Goal: Task Accomplishment & Management: Use online tool/utility

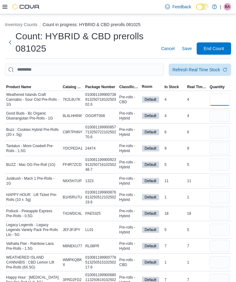
click at [211, 98] on input "number" at bounding box center [220, 100] width 20 height 12
type input "*"
click at [218, 115] on input "number" at bounding box center [220, 116] width 20 height 12
type input "*"
click at [221, 133] on input "number" at bounding box center [220, 132] width 20 height 12
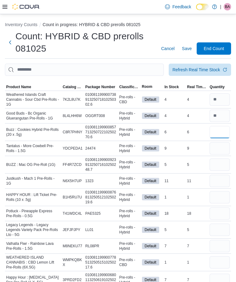
type input "*"
click at [220, 148] on input "number" at bounding box center [220, 148] width 20 height 12
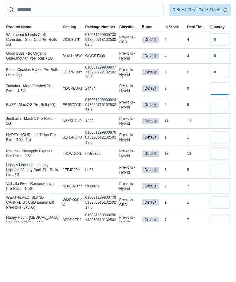
type input "*"
click at [221, 159] on input "number" at bounding box center [220, 165] width 20 height 12
type input "*"
click at [222, 175] on input "number" at bounding box center [220, 181] width 20 height 12
type input "*"
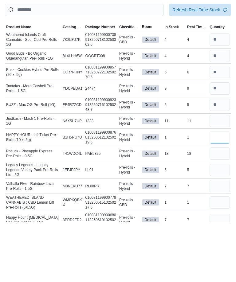
click at [221, 191] on input "number" at bounding box center [220, 197] width 20 height 12
type input "*"
click at [223, 208] on input "number" at bounding box center [220, 214] width 20 height 12
type input "*"
click at [220, 224] on input "number" at bounding box center [220, 230] width 20 height 12
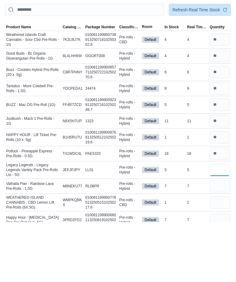
type input "*"
click at [218, 240] on input "number" at bounding box center [220, 246] width 20 height 12
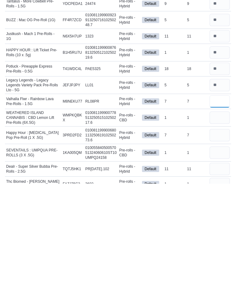
type input "*"
click at [218, 210] on input "number" at bounding box center [220, 216] width 20 height 12
type input "*"
click at [215, 228] on input "number" at bounding box center [220, 234] width 20 height 12
type input "*"
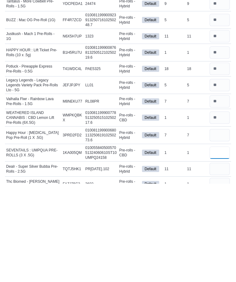
click at [215, 245] on input "number" at bounding box center [220, 251] width 20 height 12
type input "*"
click at [218, 261] on input "number" at bounding box center [220, 267] width 20 height 12
type input "*"
click at [223, 277] on input "number" at bounding box center [220, 283] width 20 height 12
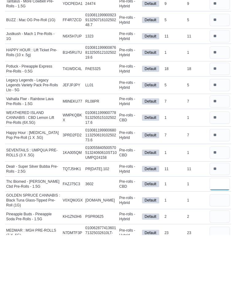
scroll to position [102, 0]
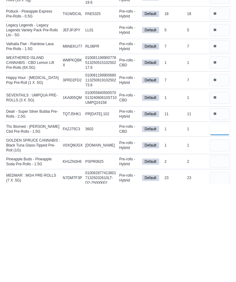
type input "*"
click at [223, 238] on input "number" at bounding box center [220, 244] width 20 height 12
type input "*"
click at [219, 254] on input "number" at bounding box center [220, 260] width 20 height 12
type input "*"
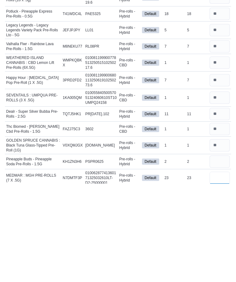
click at [217, 270] on input "number" at bounding box center [220, 276] width 20 height 12
type input "*"
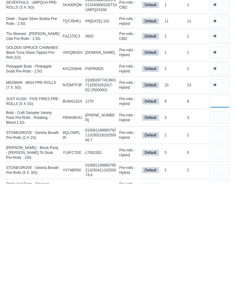
type input "*"
click at [221, 210] on input "number" at bounding box center [220, 216] width 20 height 12
type input "*"
click at [210, 228] on input "number" at bounding box center [220, 234] width 20 height 12
type input "*"
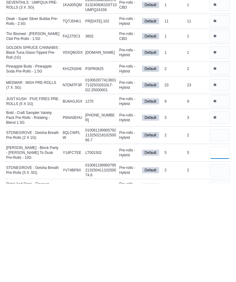
click at [222, 245] on input "number" at bounding box center [220, 251] width 20 height 12
type input "*"
click at [218, 263] on input "number" at bounding box center [220, 269] width 20 height 12
type input "*"
click at [224, 279] on input "number" at bounding box center [220, 285] width 20 height 12
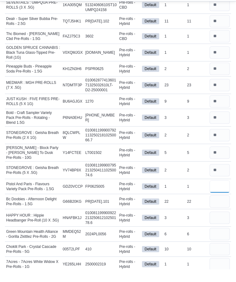
scroll to position [280, 0]
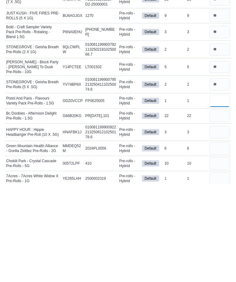
type input "*"
click at [219, 208] on input "number" at bounding box center [220, 214] width 20 height 12
type input "*"
click at [219, 225] on input "number" at bounding box center [220, 231] width 20 height 12
type input "*"
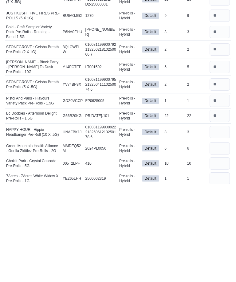
click at [218, 241] on input "number" at bounding box center [220, 247] width 20 height 12
type input "*"
click at [220, 256] on input "number" at bounding box center [220, 262] width 20 height 12
type input "*"
click at [216, 271] on input "number" at bounding box center [220, 277] width 20 height 12
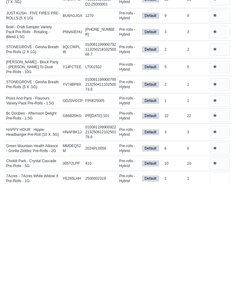
type input "*"
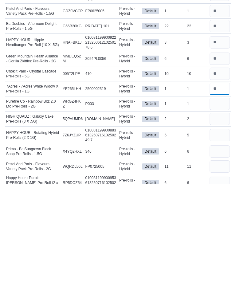
click at [217, 181] on input "number" at bounding box center [220, 187] width 20 height 12
type input "*"
click at [210, 196] on input "number" at bounding box center [220, 202] width 20 height 12
type input "*"
click at [222, 211] on input "number" at bounding box center [220, 217] width 20 height 12
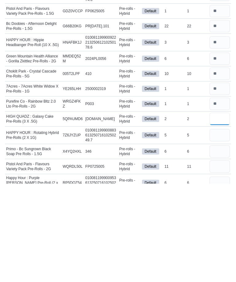
type input "*"
click at [216, 228] on input "number" at bounding box center [220, 234] width 20 height 12
type input "*"
click at [222, 244] on input "number" at bounding box center [220, 250] width 20 height 12
type input "*"
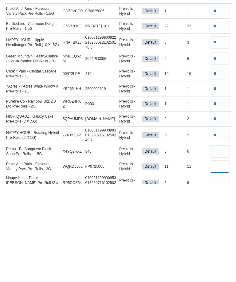
click at [218, 259] on input "number" at bounding box center [220, 265] width 20 height 12
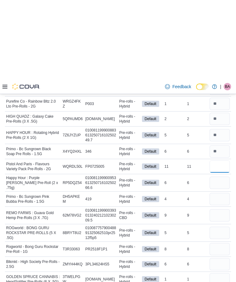
scroll to position [552, 0]
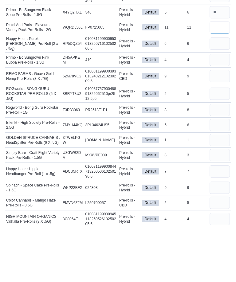
type input "*"
click at [225, 94] on input "number" at bounding box center [220, 100] width 20 height 12
type input "*"
click at [217, 110] on input "number" at bounding box center [220, 116] width 20 height 12
type input "*"
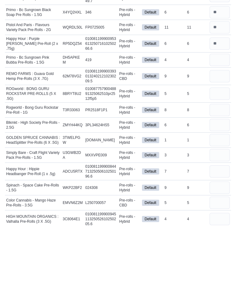
click at [218, 126] on input "number" at bounding box center [220, 132] width 20 height 12
type input "*"
click at [220, 144] on input "number" at bounding box center [220, 150] width 20 height 12
type input "*"
click at [220, 160] on input "number" at bounding box center [220, 166] width 20 height 12
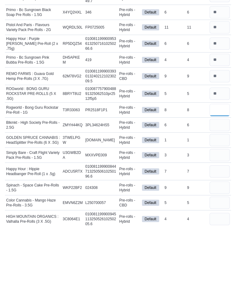
type input "*"
click at [214, 175] on input "number" at bounding box center [220, 181] width 20 height 12
type input "*"
click at [219, 190] on input "number" at bounding box center [220, 196] width 20 height 12
type input "*"
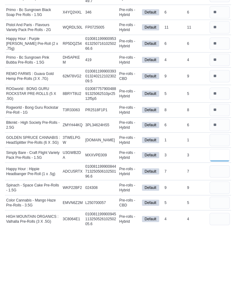
click at [220, 205] on input "number" at bounding box center [220, 211] width 20 height 12
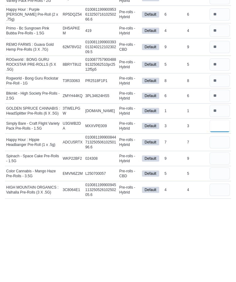
type input "*"
click at [219, 215] on input "number" at bounding box center [220, 221] width 20 height 12
type input "*"
click at [216, 231] on input "number" at bounding box center [220, 237] width 20 height 12
type input "*"
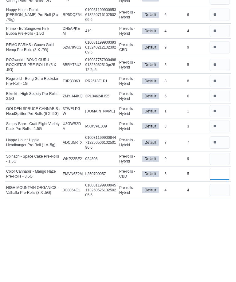
click at [217, 246] on input "number" at bounding box center [220, 252] width 20 height 12
type input "*"
click at [217, 262] on input "number" at bounding box center [220, 268] width 20 height 12
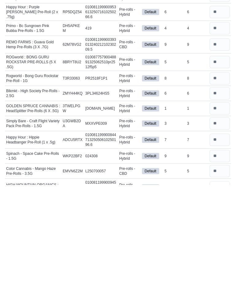
scroll to position [0, 0]
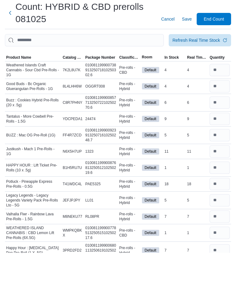
type input "*"
click at [220, 175] on input "number" at bounding box center [220, 181] width 20 height 12
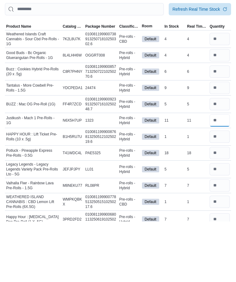
type input "**"
click at [218, 208] on input "number" at bounding box center [220, 214] width 20 height 12
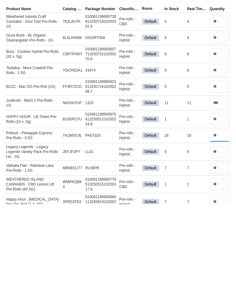
type input "**"
click at [218, 224] on input "number" at bounding box center [220, 230] width 20 height 12
click at [220, 208] on input "number" at bounding box center [220, 214] width 20 height 12
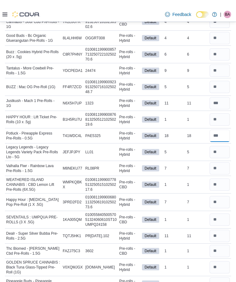
scroll to position [87, 0]
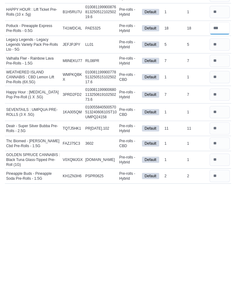
type input "**"
click at [218, 221] on input "number" at bounding box center [220, 227] width 20 height 12
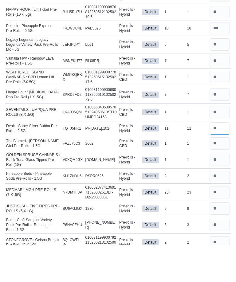
scroll to position [149, 0]
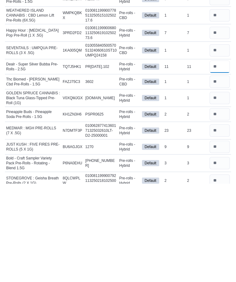
type input "**"
click at [221, 223] on input "number" at bounding box center [220, 229] width 20 height 12
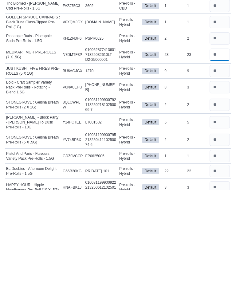
scroll to position [232, 0]
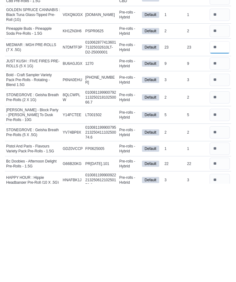
type input "**"
click at [220, 256] on input "number" at bounding box center [220, 262] width 20 height 12
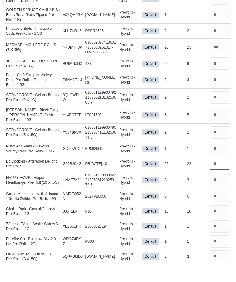
scroll to position [310, 0]
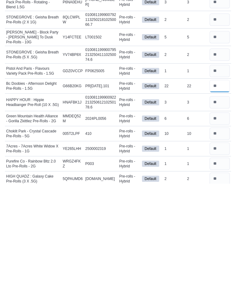
type input "**"
click at [218, 226] on input "number" at bounding box center [220, 232] width 20 height 12
type input "**"
click at [219, 241] on input "number" at bounding box center [220, 247] width 20 height 12
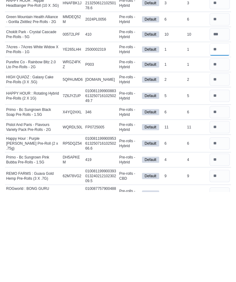
scroll to position [418, 0]
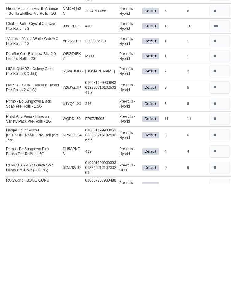
click at [221, 211] on input "number" at bounding box center [220, 217] width 20 height 12
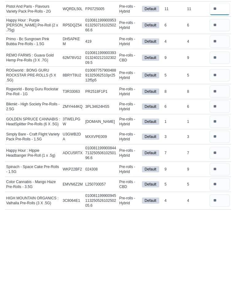
scroll to position [561, 0]
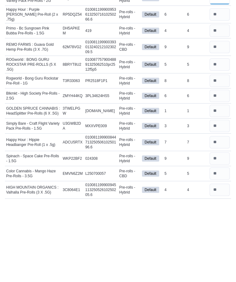
type input "**"
click at [218, 231] on input "number" at bounding box center [220, 237] width 20 height 12
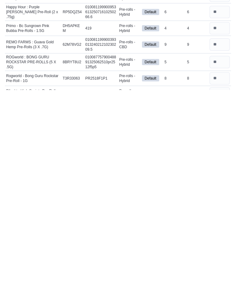
scroll to position [444, 0]
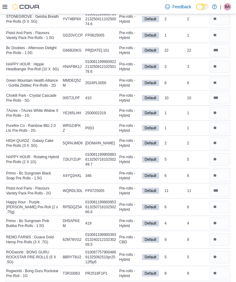
type input "*"
click at [221, 48] on input "number" at bounding box center [220, 50] width 20 height 12
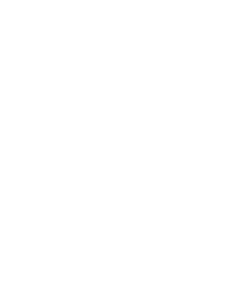
scroll to position [0, 0]
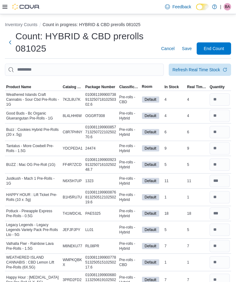
type input "**"
click at [189, 48] on span "Save" at bounding box center [187, 49] width 10 height 6
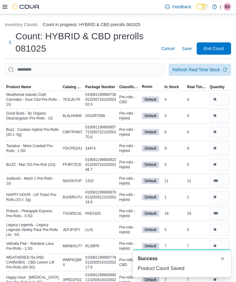
click at [217, 49] on span "End Count" at bounding box center [214, 49] width 20 height 6
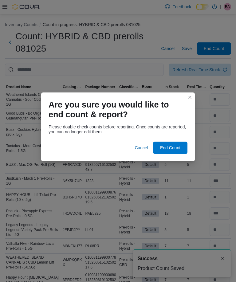
click at [172, 147] on span "End Count" at bounding box center [170, 148] width 20 height 6
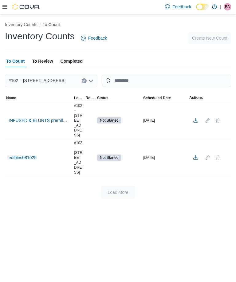
click at [42, 119] on span "INFUSED & BLUNTS prerolls 08125" at bounding box center [39, 120] width 61 height 6
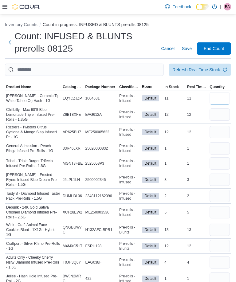
click at [217, 100] on input "number" at bounding box center [220, 98] width 20 height 12
type input "*"
click at [214, 115] on input "number" at bounding box center [220, 115] width 20 height 12
type input "*"
click at [220, 134] on input "number" at bounding box center [220, 132] width 20 height 12
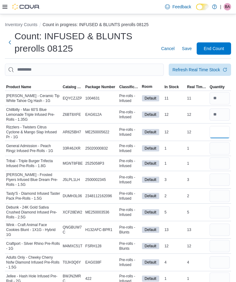
type input "*"
click at [217, 149] on input "number" at bounding box center [220, 148] width 20 height 12
type input "*"
click at [217, 165] on input "number" at bounding box center [220, 163] width 20 height 12
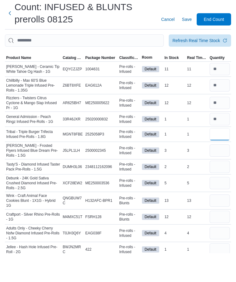
type input "*"
click at [222, 174] on input "number" at bounding box center [220, 180] width 20 height 12
type input "*"
click at [219, 190] on input "number" at bounding box center [220, 196] width 20 height 12
type input "*"
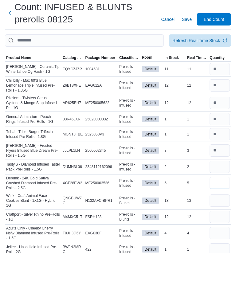
click at [219, 206] on input "number" at bounding box center [220, 212] width 20 height 12
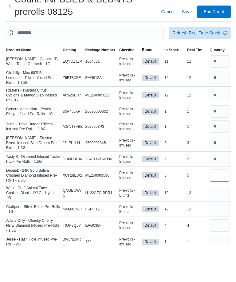
type input "*"
click at [220, 224] on input "number" at bounding box center [220, 230] width 20 height 12
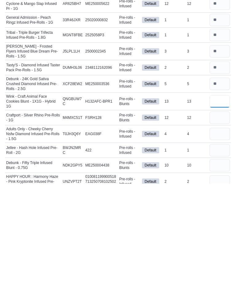
type input "*"
click at [216, 210] on input "number" at bounding box center [220, 216] width 20 height 12
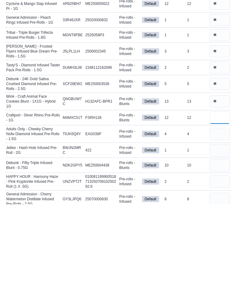
scroll to position [53, 0]
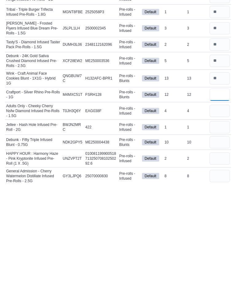
type input "*"
click at [224, 203] on input "number" at bounding box center [220, 209] width 20 height 12
click at [214, 203] on input "*" at bounding box center [220, 209] width 20 height 12
type input "*"
click at [216, 220] on input "number" at bounding box center [220, 226] width 20 height 12
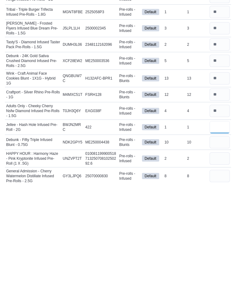
type input "*"
click at [216, 235] on input "number" at bounding box center [220, 241] width 20 height 12
type input "*"
click at [219, 251] on input "number" at bounding box center [220, 257] width 20 height 12
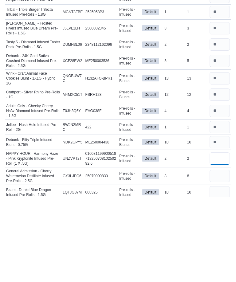
scroll to position [70, 0]
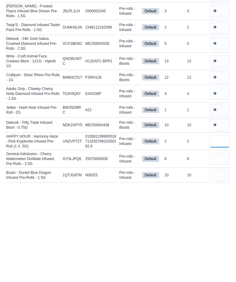
type input "*"
click at [217, 251] on input "number" at bounding box center [220, 257] width 20 height 12
type input "*"
click at [216, 268] on input "number" at bounding box center [220, 274] width 20 height 12
type input "*"
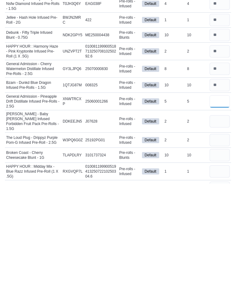
type input "*"
click at [217, 214] on input "number" at bounding box center [220, 220] width 20 height 12
type input "*"
click at [218, 233] on input "number" at bounding box center [220, 239] width 20 height 12
type input "*"
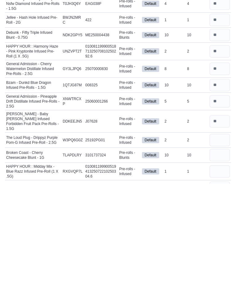
click at [220, 248] on input "number" at bounding box center [220, 254] width 20 height 12
type input "*"
click at [217, 264] on input "number" at bounding box center [220, 270] width 20 height 12
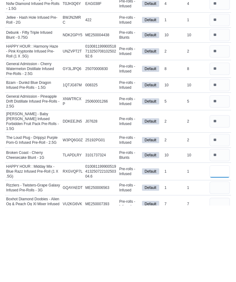
scroll to position [183, 0]
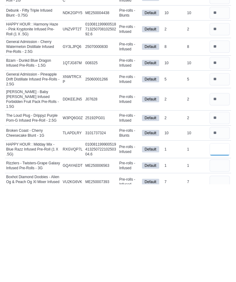
type input "*"
click at [219, 258] on input "number" at bounding box center [220, 264] width 20 height 12
type input "*"
click at [220, 274] on input "number" at bounding box center [220, 280] width 20 height 12
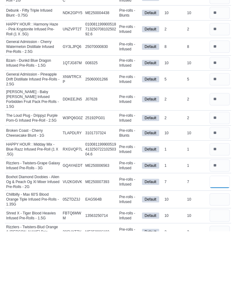
scroll to position [246, 0]
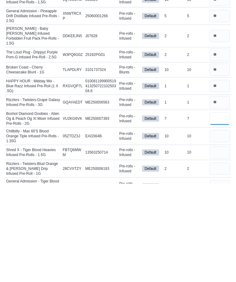
type input "*"
click at [227, 229] on input "number" at bounding box center [220, 235] width 20 height 12
type input "*"
click at [217, 245] on input "number" at bounding box center [220, 251] width 20 height 12
type input "*"
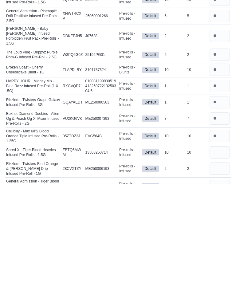
click at [218, 261] on input "number" at bounding box center [220, 267] width 20 height 12
type input "*"
click at [221, 279] on input "number" at bounding box center [220, 285] width 20 height 12
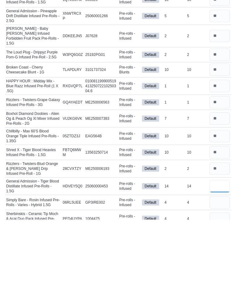
scroll to position [282, 0]
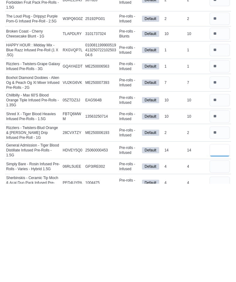
type input "*"
click at [222, 259] on input "number" at bounding box center [220, 265] width 20 height 12
type input "*"
click at [220, 275] on input "number" at bounding box center [220, 281] width 20 height 12
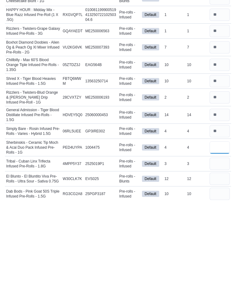
scroll to position [335, 0]
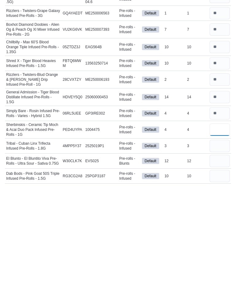
type input "*"
click at [218, 238] on input "number" at bounding box center [220, 244] width 20 height 12
type input "*"
click at [218, 253] on input "number" at bounding box center [220, 259] width 20 height 12
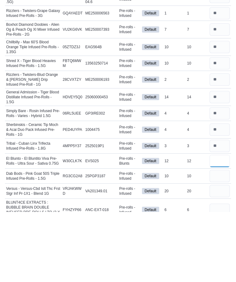
scroll to position [365, 0]
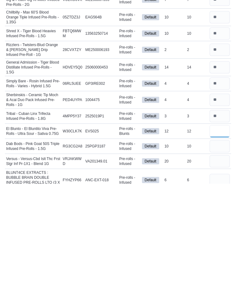
type input "*"
click at [221, 239] on input "number" at bounding box center [220, 245] width 20 height 12
type input "*"
click at [215, 254] on input "number" at bounding box center [220, 260] width 20 height 12
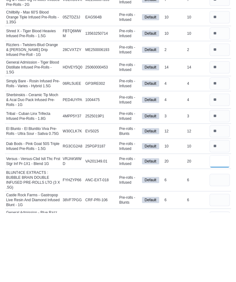
scroll to position [394, 0]
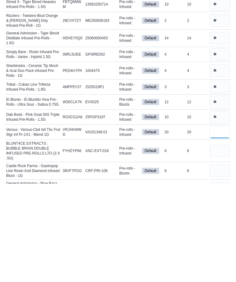
type input "*"
click at [220, 243] on input "number" at bounding box center [220, 249] width 20 height 12
type input "*"
click at [217, 263] on input "number" at bounding box center [220, 269] width 20 height 12
type input "*"
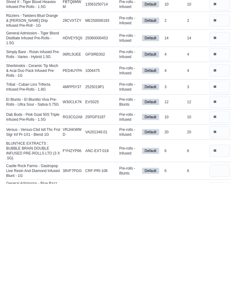
click at [214, 281] on input "number" at bounding box center [220, 287] width 20 height 12
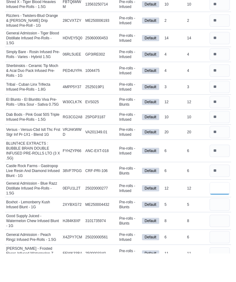
scroll to position [465, 0]
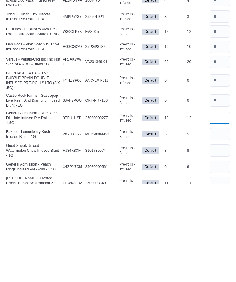
type input "*"
click at [218, 227] on input "number" at bounding box center [220, 233] width 20 height 12
type input "*"
click at [221, 243] on input "number" at bounding box center [220, 249] width 20 height 12
type input "*"
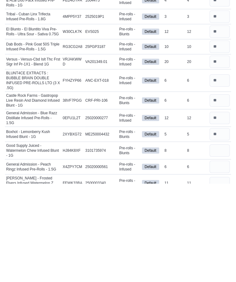
click at [214, 259] on input "number" at bounding box center [220, 265] width 20 height 12
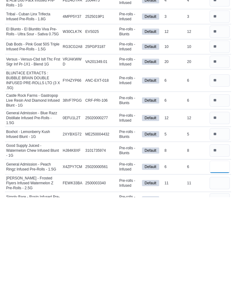
scroll to position [492, 0]
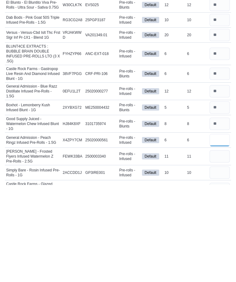
type input "*"
click at [219, 248] on input "number" at bounding box center [220, 254] width 20 height 12
type input "*"
click at [221, 264] on input "number" at bounding box center [220, 270] width 20 height 12
type input "*"
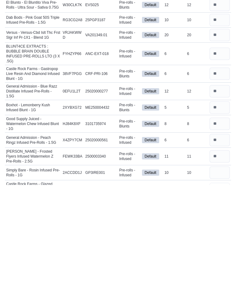
click at [218, 281] on input "number" at bounding box center [220, 287] width 20 height 12
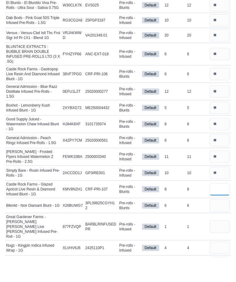
scroll to position [565, 0]
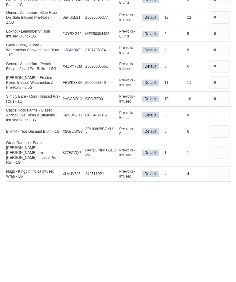
type input "*"
click at [216, 224] on input "number" at bounding box center [220, 230] width 20 height 12
type input "*"
click at [219, 245] on input "number" at bounding box center [220, 251] width 20 height 12
type input "*"
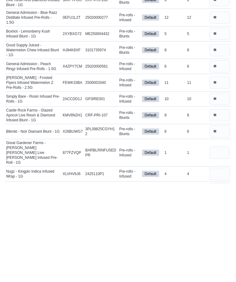
click at [221, 266] on input "number" at bounding box center [220, 272] width 20 height 12
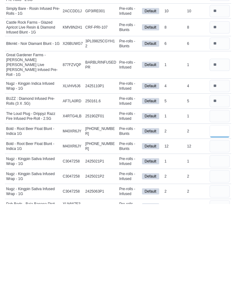
click at [221, 204] on input "number" at bounding box center [220, 210] width 20 height 12
click at [217, 219] on input "number" at bounding box center [220, 225] width 20 height 12
click at [213, 234] on input "number" at bounding box center [220, 240] width 20 height 12
click at [218, 249] on input "number" at bounding box center [220, 255] width 20 height 12
click at [214, 264] on input "number" at bounding box center [220, 270] width 20 height 12
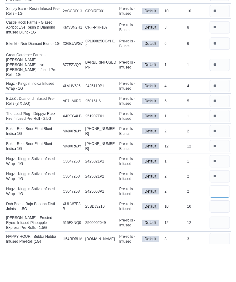
scroll to position [724, 0]
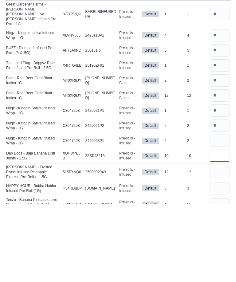
click at [219, 228] on input "number" at bounding box center [220, 234] width 20 height 12
click at [218, 245] on input "number" at bounding box center [220, 251] width 20 height 12
click at [219, 261] on input "number" at bounding box center [220, 267] width 20 height 12
click at [217, 277] on input "number" at bounding box center [220, 283] width 20 height 12
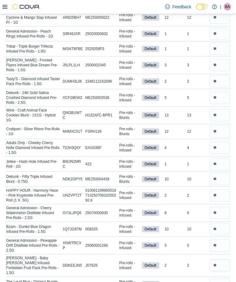
scroll to position [0, 0]
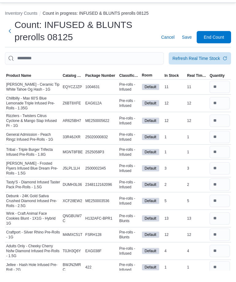
click at [217, 92] on input "number" at bounding box center [220, 98] width 20 height 12
click at [217, 109] on input "number" at bounding box center [220, 115] width 20 height 12
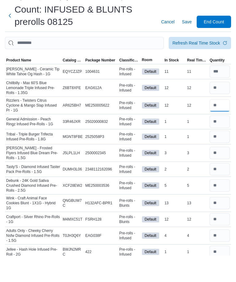
click at [220, 126] on input "number" at bounding box center [220, 132] width 20 height 12
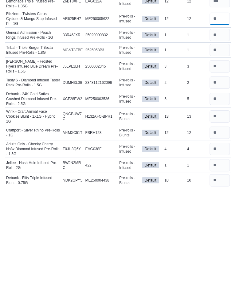
scroll to position [23, 0]
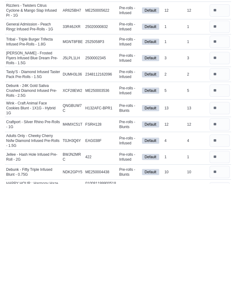
click at [218, 201] on input "number" at bounding box center [220, 207] width 20 height 12
click at [222, 217] on input "number" at bounding box center [220, 223] width 20 height 12
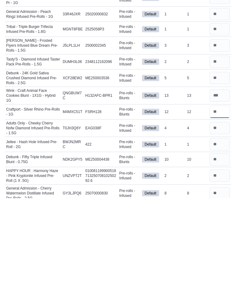
scroll to position [51, 0]
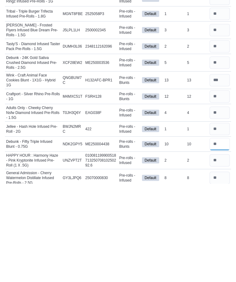
click at [220, 237] on input "number" at bounding box center [220, 243] width 20 height 12
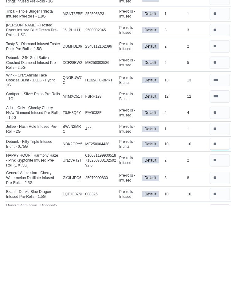
scroll to position [74, 0]
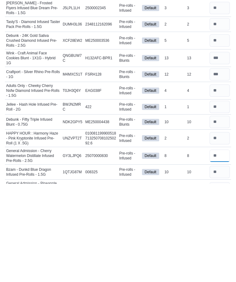
click at [220, 248] on input "number" at bounding box center [220, 254] width 20 height 12
click at [219, 265] on input "number" at bounding box center [220, 271] width 20 height 12
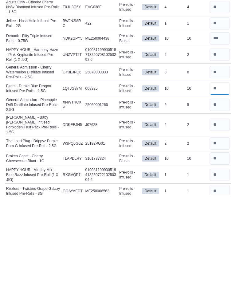
scroll to position [173, 0]
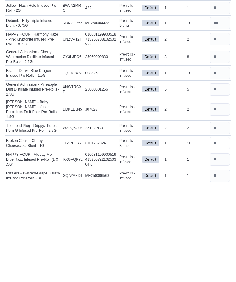
click at [220, 236] on input "number" at bounding box center [220, 242] width 20 height 12
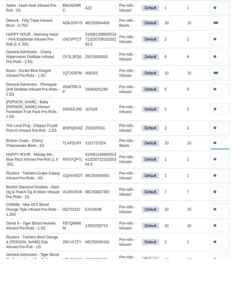
scroll to position [249, 0]
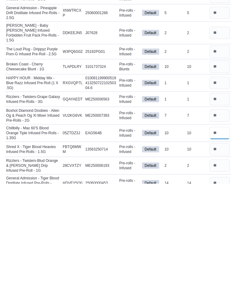
click at [219, 225] on input "number" at bounding box center [220, 231] width 20 height 12
click at [219, 242] on input "number" at bounding box center [220, 248] width 20 height 12
click at [221, 276] on input "number" at bounding box center [220, 282] width 20 height 12
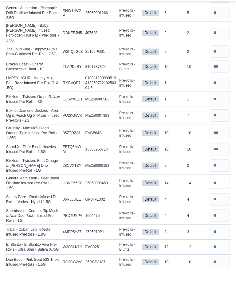
scroll to position [343, 0]
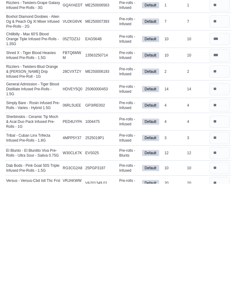
click at [219, 245] on input "number" at bounding box center [220, 251] width 20 height 12
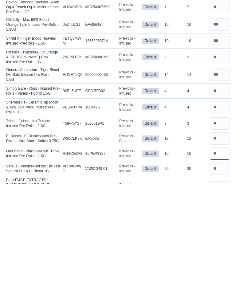
click at [220, 246] on input "number" at bounding box center [220, 252] width 20 height 12
click at [222, 261] on input "number" at bounding box center [220, 267] width 20 height 12
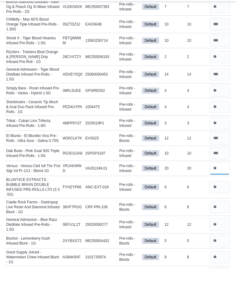
scroll to position [444, 0]
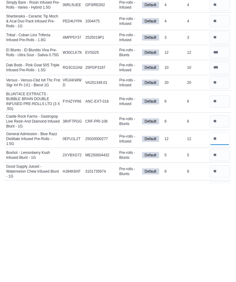
click at [219, 231] on input "number" at bounding box center [220, 237] width 20 height 12
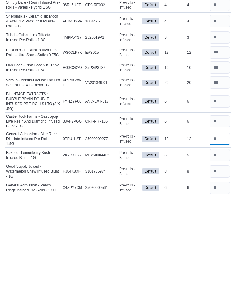
scroll to position [459, 0]
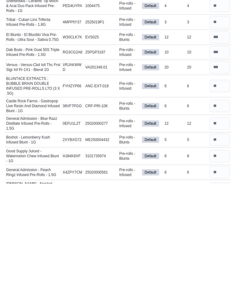
click at [220, 249] on input "number" at bounding box center [220, 255] width 20 height 12
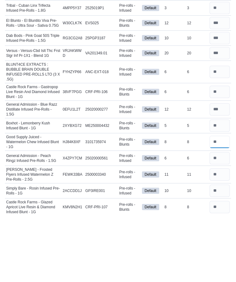
scroll to position [511, 0]
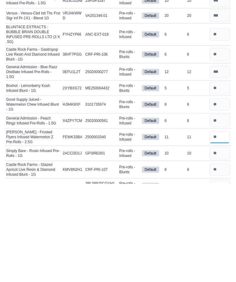
click at [220, 229] on input "number" at bounding box center [220, 235] width 20 height 12
click at [221, 246] on input "number" at bounding box center [220, 252] width 20 height 12
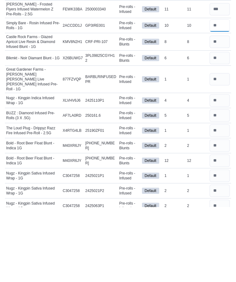
scroll to position [666, 0]
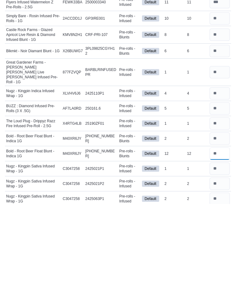
click at [219, 226] on input "number" at bounding box center [220, 232] width 20 height 12
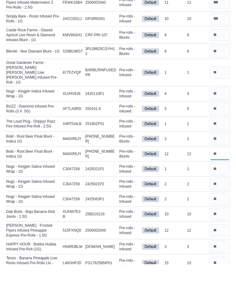
scroll to position [727, 0]
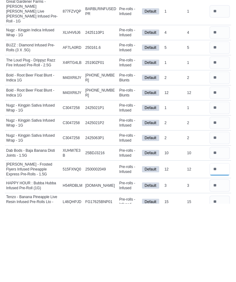
click at [221, 242] on input "number" at bounding box center [220, 248] width 20 height 12
click at [221, 274] on input "number" at bounding box center [220, 280] width 20 height 12
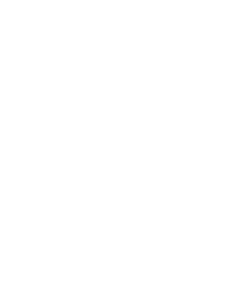
scroll to position [0, 0]
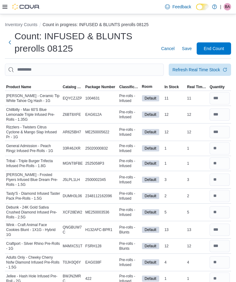
click at [224, 96] on input "number" at bounding box center [220, 98] width 20 height 12
click at [187, 48] on span "Save" at bounding box center [187, 49] width 10 height 6
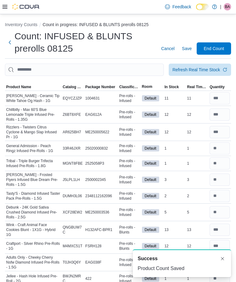
click at [215, 45] on span "End Count" at bounding box center [214, 48] width 27 height 12
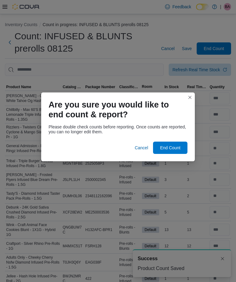
click at [180, 145] on span "End Count" at bounding box center [170, 148] width 20 height 6
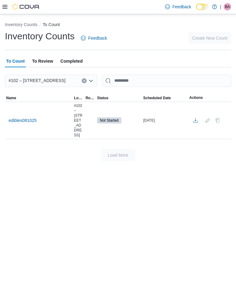
click at [24, 115] on div "edibles081025" at bounding box center [39, 121] width 68 height 12
click at [25, 117] on span "edibles081025" at bounding box center [23, 120] width 28 height 6
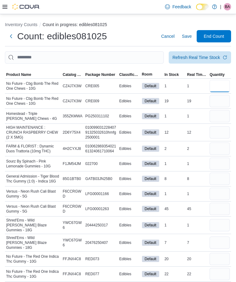
click at [214, 85] on input "number" at bounding box center [220, 86] width 20 height 12
click at [219, 103] on input "number" at bounding box center [220, 101] width 20 height 12
click at [223, 118] on input "number" at bounding box center [220, 116] width 20 height 12
click at [213, 136] on input "number" at bounding box center [220, 132] width 20 height 12
click at [218, 150] on input "number" at bounding box center [220, 149] width 20 height 12
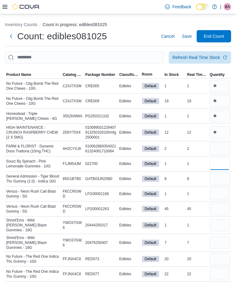
click at [219, 164] on input "number" at bounding box center [220, 164] width 20 height 12
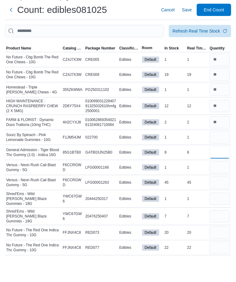
click at [222, 173] on input "number" at bounding box center [220, 179] width 20 height 12
click at [221, 188] on input "number" at bounding box center [220, 194] width 20 height 12
click at [216, 203] on input "number" at bounding box center [220, 209] width 20 height 12
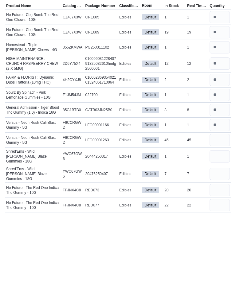
click at [219, 219] on input "number" at bounding box center [220, 225] width 20 height 12
click at [221, 237] on input "number" at bounding box center [220, 243] width 20 height 12
click at [217, 253] on input "number" at bounding box center [220, 259] width 20 height 12
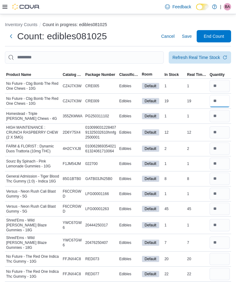
click at [225, 104] on input "number" at bounding box center [220, 101] width 20 height 12
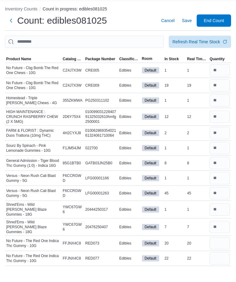
click at [222, 126] on input "number" at bounding box center [220, 132] width 20 height 12
click at [216, 143] on input "number" at bounding box center [220, 149] width 20 height 12
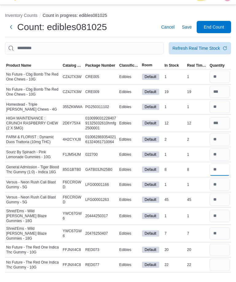
click at [221, 173] on input "number" at bounding box center [220, 179] width 20 height 12
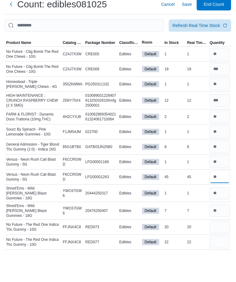
click at [220, 203] on input "number" at bounding box center [220, 209] width 20 height 12
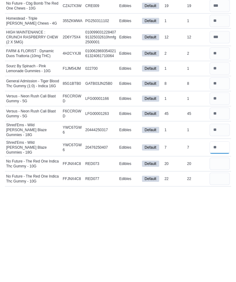
click at [220, 237] on input "number" at bounding box center [220, 243] width 20 height 12
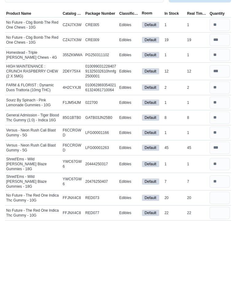
click at [220, 126] on input "number" at bounding box center [220, 132] width 20 height 12
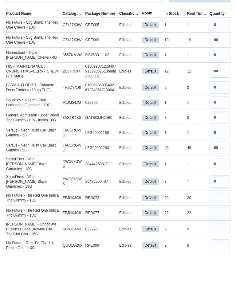
scroll to position [41, 0]
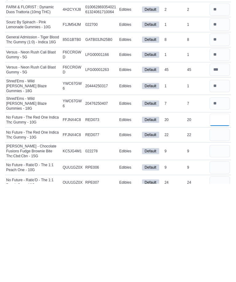
click at [221, 212] on input "number" at bounding box center [220, 218] width 20 height 12
click at [217, 227] on input "number" at bounding box center [220, 233] width 20 height 12
click at [219, 244] on input "number" at bounding box center [220, 250] width 20 height 12
click at [222, 260] on input "number" at bounding box center [220, 266] width 20 height 12
click at [219, 244] on input "number" at bounding box center [220, 250] width 20 height 12
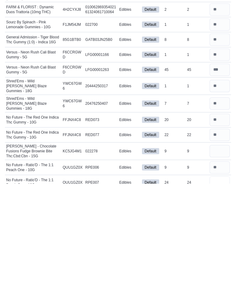
click at [219, 275] on input "number" at bounding box center [220, 281] width 20 height 12
click at [223, 260] on input "number" at bounding box center [220, 266] width 20 height 12
click at [220, 275] on input "number" at bounding box center [220, 281] width 20 height 12
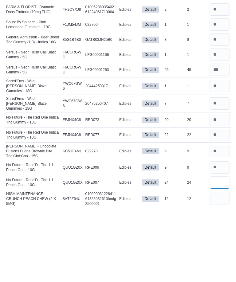
scroll to position [65, 0]
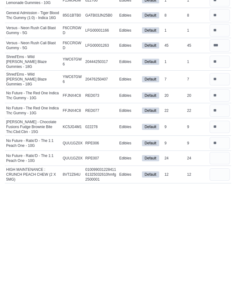
click at [221, 267] on input "number" at bounding box center [220, 273] width 20 height 12
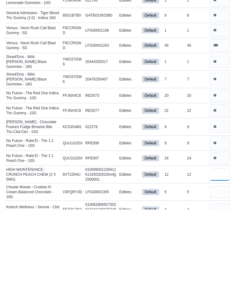
scroll to position [91, 0]
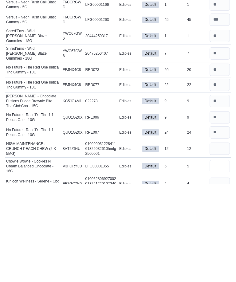
click at [219, 259] on input "number" at bounding box center [220, 265] width 20 height 12
click at [219, 276] on input "number" at bounding box center [220, 282] width 20 height 12
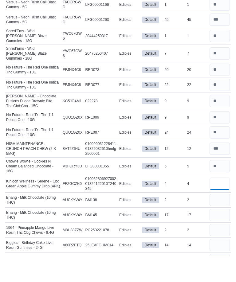
scroll to position [164, 0]
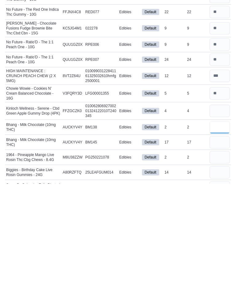
click at [219, 220] on input "number" at bounding box center [220, 226] width 20 height 12
click at [221, 235] on input "number" at bounding box center [220, 241] width 20 height 12
click at [219, 220] on input "number" at bounding box center [220, 226] width 20 height 12
click at [219, 250] on input "number" at bounding box center [220, 256] width 20 height 12
click at [217, 220] on input "number" at bounding box center [220, 226] width 20 height 12
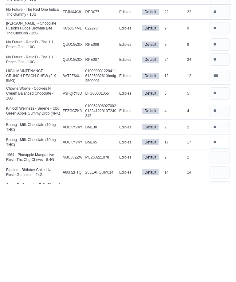
click at [220, 235] on input "number" at bounding box center [220, 241] width 20 height 12
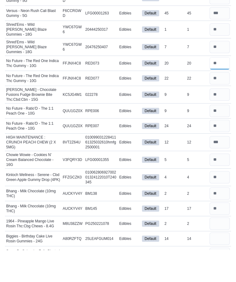
click at [218, 89] on input "number" at bounding box center [220, 95] width 20 height 12
click at [222, 104] on input "number" at bounding box center [220, 110] width 20 height 12
click at [218, 121] on input "number" at bounding box center [220, 127] width 20 height 12
click at [219, 137] on input "number" at bounding box center [220, 143] width 20 height 12
click at [221, 152] on input "number" at bounding box center [220, 158] width 20 height 12
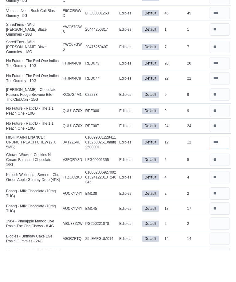
click at [220, 168] on input "number" at bounding box center [220, 174] width 20 height 12
click at [220, 186] on input "number" at bounding box center [220, 192] width 20 height 12
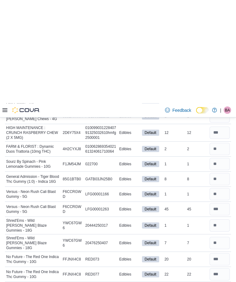
scroll to position [104, 0]
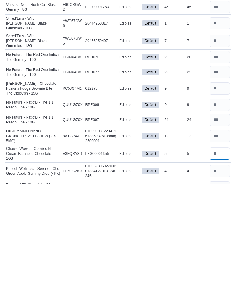
click at [220, 246] on input "number" at bounding box center [220, 252] width 20 height 12
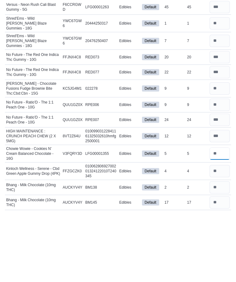
scroll to position [130, 0]
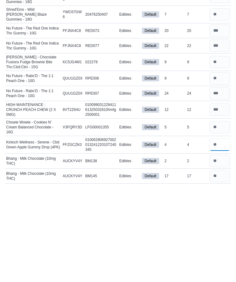
click at [222, 237] on input "number" at bounding box center [220, 243] width 20 height 12
click at [217, 253] on input "number" at bounding box center [220, 259] width 20 height 12
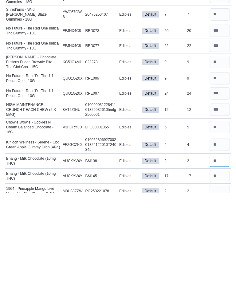
scroll to position [140, 0]
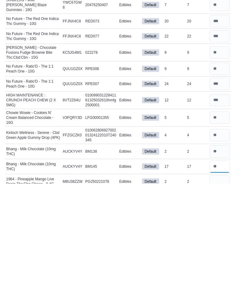
click at [218, 259] on input "number" at bounding box center [220, 265] width 20 height 12
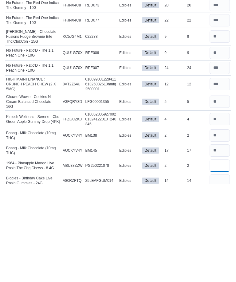
click at [217, 258] on input "number" at bounding box center [220, 264] width 20 height 12
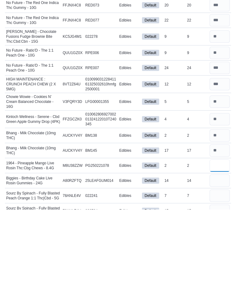
scroll to position [191, 0]
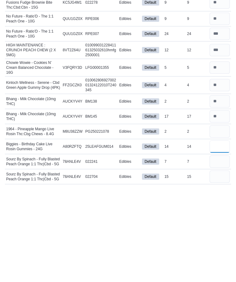
click at [220, 238] on input "number" at bounding box center [220, 244] width 20 height 12
click at [221, 253] on input "number" at bounding box center [220, 259] width 20 height 12
click at [217, 268] on input "number" at bounding box center [220, 274] width 20 height 12
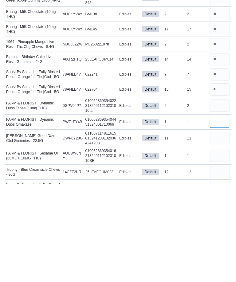
click at [220, 214] on input "number" at bounding box center [220, 220] width 20 height 12
click at [219, 231] on input "number" at bounding box center [220, 237] width 20 height 12
click at [223, 248] on input "number" at bounding box center [220, 254] width 20 height 12
click at [219, 231] on input "number" at bounding box center [220, 237] width 20 height 12
click at [222, 265] on input "number" at bounding box center [220, 271] width 20 height 12
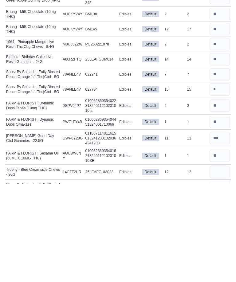
click at [217, 280] on input "number" at bounding box center [220, 286] width 20 height 12
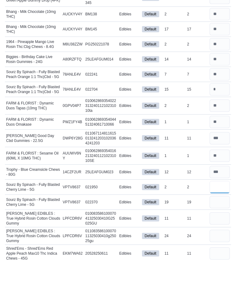
scroll to position [354, 0]
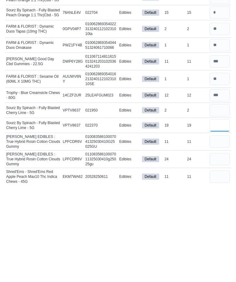
click at [217, 218] on input "number" at bounding box center [220, 224] width 20 height 12
click at [218, 234] on input "number" at bounding box center [220, 240] width 20 height 12
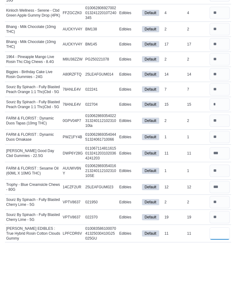
scroll to position [321, 0]
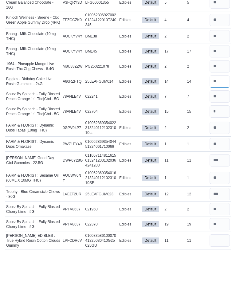
click at [221, 108] on input "number" at bounding box center [220, 114] width 20 height 12
click at [222, 138] on input "number" at bounding box center [220, 144] width 20 height 12
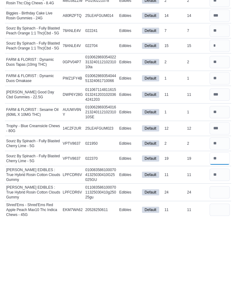
click at [220, 218] on input "number" at bounding box center [220, 224] width 20 height 12
click at [225, 235] on input "number" at bounding box center [220, 241] width 20 height 12
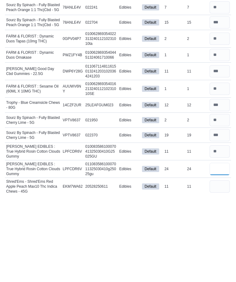
click at [219, 252] on input "number" at bounding box center [220, 258] width 20 height 12
click at [217, 235] on input "number" at bounding box center [220, 241] width 20 height 12
click at [220, 270] on input "number" at bounding box center [220, 276] width 20 height 12
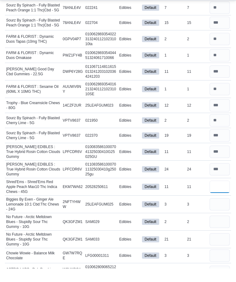
scroll to position [429, 0]
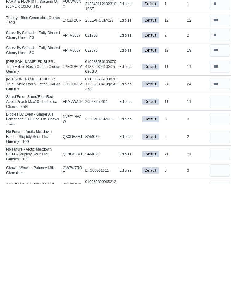
click at [220, 212] on input "number" at bounding box center [220, 218] width 20 height 12
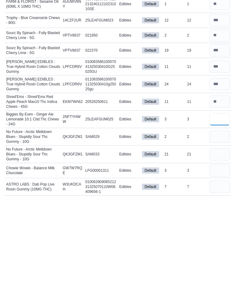
scroll to position [443, 0]
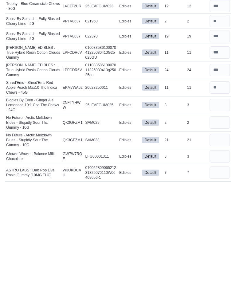
click at [215, 215] on input "number" at bounding box center [220, 221] width 20 height 12
click at [219, 233] on input "number" at bounding box center [220, 239] width 20 height 12
click at [219, 249] on input "number" at bounding box center [220, 255] width 20 height 12
click at [219, 265] on input "number" at bounding box center [220, 271] width 20 height 12
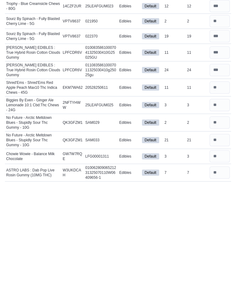
scroll to position [528, 0]
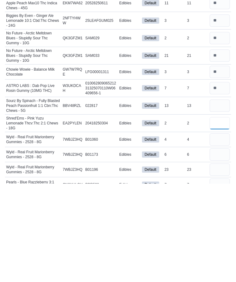
click at [220, 216] on input "number" at bounding box center [220, 222] width 20 height 12
click at [221, 232] on input "number" at bounding box center [220, 238] width 20 height 12
click at [224, 247] on input "number" at bounding box center [220, 253] width 20 height 12
click at [223, 232] on input "number" at bounding box center [220, 238] width 20 height 12
click at [219, 262] on input "number" at bounding box center [220, 268] width 20 height 12
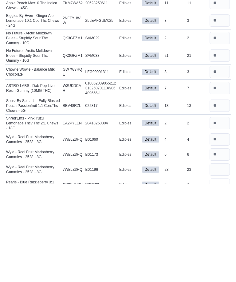
click at [221, 277] on input "number" at bounding box center [220, 283] width 20 height 12
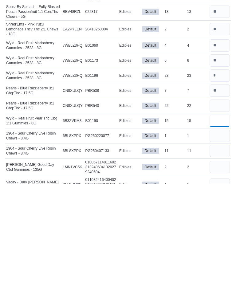
click at [215, 213] on input "number" at bounding box center [220, 219] width 20 height 12
click at [213, 228] on input "number" at bounding box center [220, 234] width 20 height 12
click at [222, 243] on input "number" at bounding box center [220, 249] width 20 height 12
click at [219, 228] on input "number" at bounding box center [220, 234] width 20 height 12
click at [217, 243] on input "number" at bounding box center [220, 249] width 20 height 12
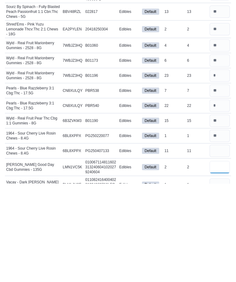
click at [220, 260] on input "number" at bounding box center [220, 266] width 20 height 12
click at [214, 277] on input "number" at bounding box center [220, 283] width 20 height 12
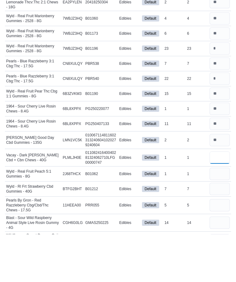
scroll to position [703, 0]
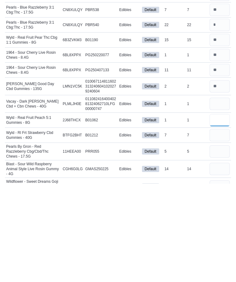
click at [223, 213] on input "number" at bounding box center [220, 219] width 20 height 12
click at [212, 228] on input "number" at bounding box center [220, 234] width 20 height 12
click at [217, 244] on input "number" at bounding box center [220, 250] width 20 height 12
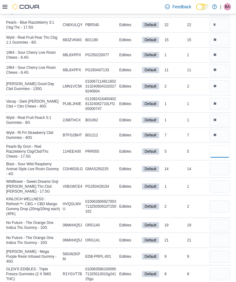
scroll to position [721, 0]
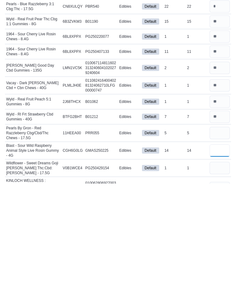
click at [224, 243] on input "number" at bounding box center [220, 249] width 20 height 12
click at [214, 261] on input "number" at bounding box center [220, 267] width 20 height 12
click at [214, 281] on input "number" at bounding box center [220, 287] width 20 height 12
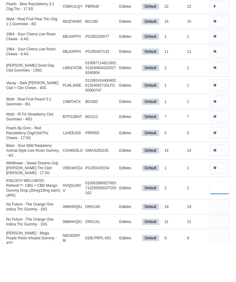
scroll to position [787, 0]
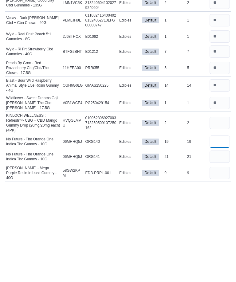
click at [218, 234] on input "number" at bounding box center [220, 240] width 20 height 12
click at [219, 249] on input "number" at bounding box center [220, 255] width 20 height 12
click at [221, 265] on input "number" at bounding box center [220, 271] width 20 height 12
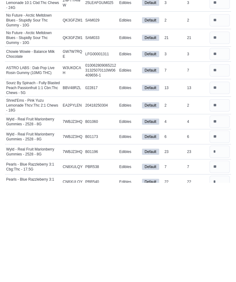
scroll to position [542, 0]
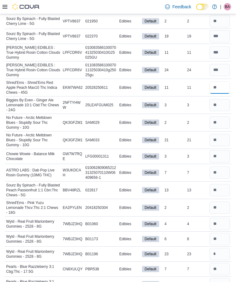
click at [217, 83] on input "number" at bounding box center [220, 88] width 20 height 12
click at [219, 136] on input "number" at bounding box center [220, 140] width 20 height 12
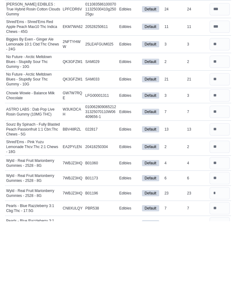
click at [220, 184] on input "number" at bounding box center [220, 190] width 20 height 12
click at [219, 218] on input "number" at bounding box center [220, 224] width 20 height 12
click at [225, 248] on input "number" at bounding box center [220, 254] width 20 height 12
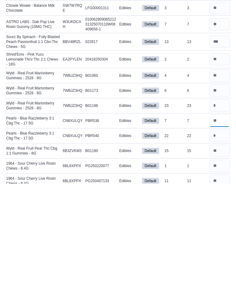
click at [219, 213] on input "number" at bounding box center [220, 219] width 20 height 12
click at [218, 228] on input "number" at bounding box center [220, 234] width 20 height 12
click at [221, 243] on input "number" at bounding box center [220, 249] width 20 height 12
click at [219, 273] on input "number" at bounding box center [220, 279] width 20 height 12
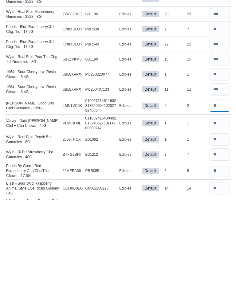
scroll to position [703, 0]
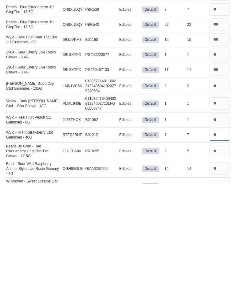
click at [221, 227] on input "number" at bounding box center [220, 233] width 20 height 12
click at [217, 244] on input "number" at bounding box center [220, 250] width 20 height 12
click at [217, 261] on input "number" at bounding box center [220, 267] width 20 height 12
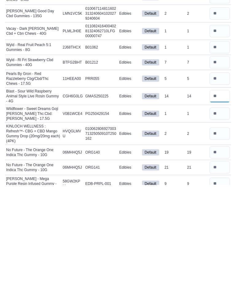
scroll to position [787, 0]
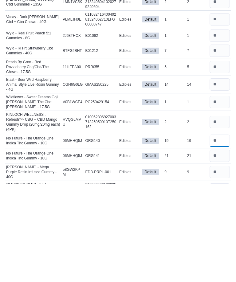
click at [218, 233] on input "number" at bounding box center [220, 239] width 20 height 12
click at [221, 248] on input "number" at bounding box center [220, 254] width 20 height 12
click at [221, 233] on input "number" at bounding box center [220, 239] width 20 height 12
click at [220, 265] on input "number" at bounding box center [220, 271] width 20 height 12
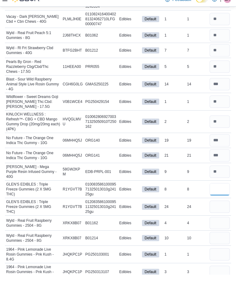
scroll to position [881, 0]
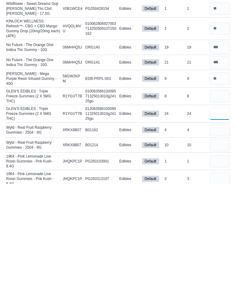
click at [220, 206] on input "number" at bounding box center [220, 212] width 20 height 12
click at [219, 189] on input "number" at bounding box center [220, 195] width 20 height 12
click at [218, 222] on input "number" at bounding box center [220, 228] width 20 height 12
click at [214, 237] on input "number" at bounding box center [220, 243] width 20 height 12
click at [223, 254] on input "number" at bounding box center [220, 260] width 20 height 12
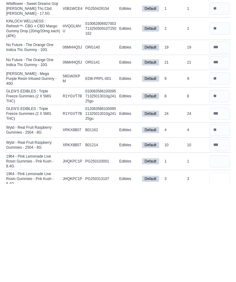
click at [219, 271] on input "number" at bounding box center [220, 277] width 20 height 12
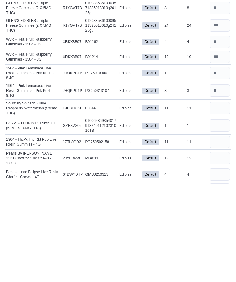
click at [225, 218] on input "number" at bounding box center [220, 224] width 20 height 12
click at [218, 234] on input "number" at bounding box center [220, 240] width 20 height 12
click at [220, 251] on input "number" at bounding box center [220, 257] width 20 height 12
click at [223, 267] on input "number" at bounding box center [220, 273] width 20 height 12
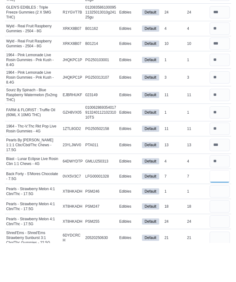
scroll to position [1044, 0]
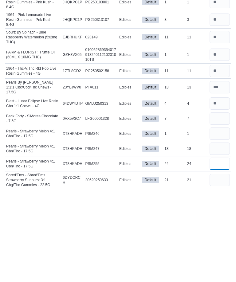
click at [219, 252] on input "number" at bounding box center [220, 258] width 20 height 12
click at [217, 237] on input "number" at bounding box center [220, 243] width 20 height 12
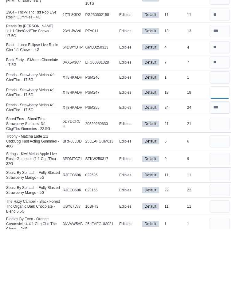
scroll to position [1142, 0]
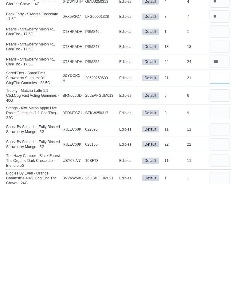
click at [219, 170] on input "number" at bounding box center [220, 176] width 20 height 12
click at [218, 188] on input "number" at bounding box center [220, 194] width 20 height 12
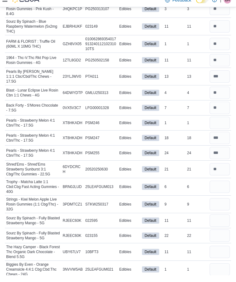
click at [219, 94] on input "number" at bounding box center [220, 100] width 20 height 12
click at [217, 109] on input "number" at bounding box center [220, 115] width 20 height 12
click at [223, 124] on input "number" at bounding box center [220, 130] width 20 height 12
click at [219, 78] on input "number" at bounding box center [220, 84] width 20 height 12
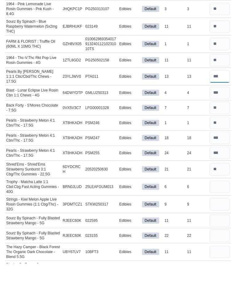
scroll to position [1128, 0]
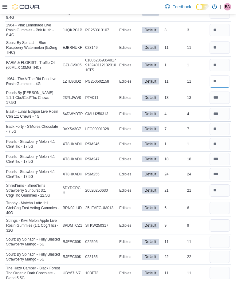
click at [221, 75] on input "number" at bounding box center [220, 81] width 20 height 12
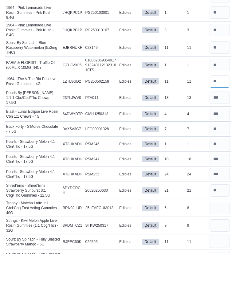
scroll to position [1100, 0]
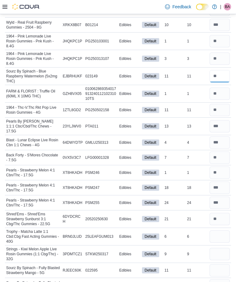
click at [218, 70] on input "number" at bounding box center [220, 76] width 20 height 12
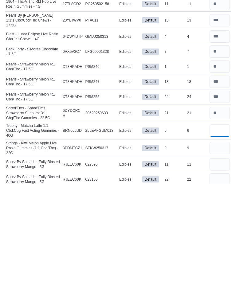
click at [218, 223] on input "number" at bounding box center [220, 229] width 20 height 12
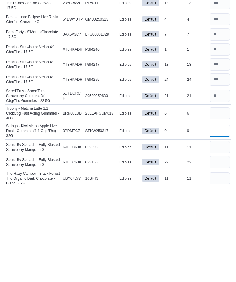
click at [217, 223] on input "number" at bounding box center [220, 229] width 20 height 12
click at [221, 206] on input "number" at bounding box center [220, 212] width 20 height 12
click at [219, 240] on input "number" at bounding box center [220, 246] width 20 height 12
click at [222, 255] on input "number" at bounding box center [220, 261] width 20 height 12
click at [220, 271] on input "number" at bounding box center [220, 277] width 20 height 12
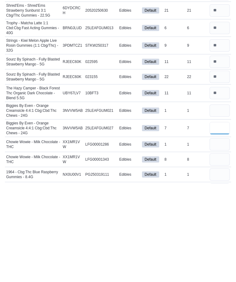
click at [219, 221] on input "number" at bounding box center [220, 227] width 20 height 12
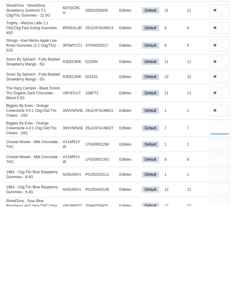
scroll to position [1233, 0]
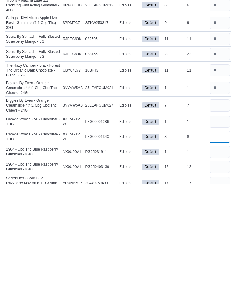
click at [217, 229] on input "number" at bounding box center [220, 235] width 20 height 12
click at [219, 214] on input "number" at bounding box center [220, 220] width 20 height 12
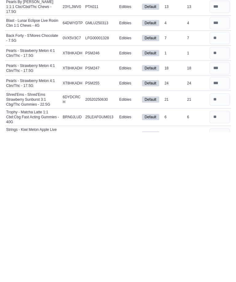
scroll to position [1069, 0]
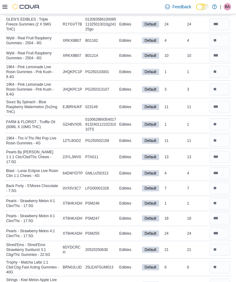
click at [222, 135] on input "number" at bounding box center [220, 141] width 20 height 12
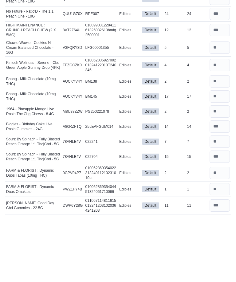
scroll to position [240, 0]
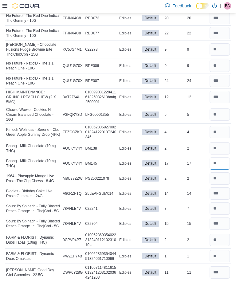
click at [224, 158] on input "number" at bounding box center [220, 164] width 20 height 12
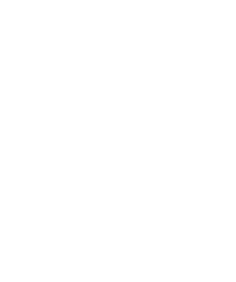
scroll to position [1367, 0]
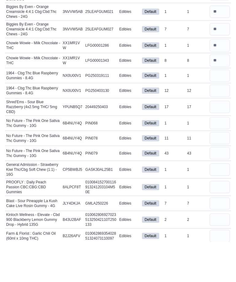
click at [219, 110] on input "number" at bounding box center [220, 116] width 20 height 12
click at [222, 125] on input "number" at bounding box center [220, 131] width 20 height 12
click at [219, 141] on input "number" at bounding box center [220, 147] width 20 height 12
click at [218, 158] on input "number" at bounding box center [220, 164] width 20 height 12
click at [218, 173] on input "number" at bounding box center [220, 179] width 20 height 12
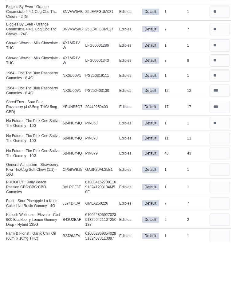
click at [217, 188] on input "number" at bounding box center [220, 194] width 20 height 12
click at [216, 204] on input "number" at bounding box center [220, 210] width 20 height 12
click at [219, 222] on input "number" at bounding box center [220, 228] width 20 height 12
click at [215, 238] on input "number" at bounding box center [220, 244] width 20 height 12
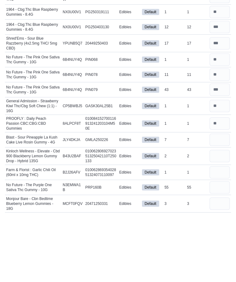
click at [221, 219] on input "number" at bounding box center [220, 225] width 20 height 12
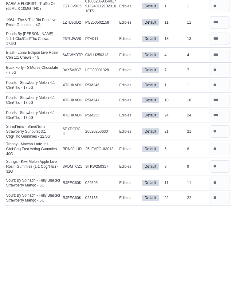
scroll to position [1113, 0]
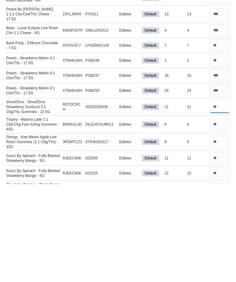
click at [217, 199] on input "number" at bounding box center [220, 205] width 20 height 12
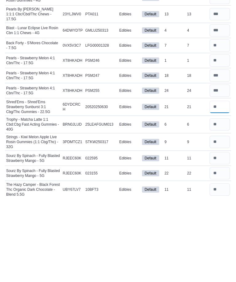
scroll to position [1130, 0]
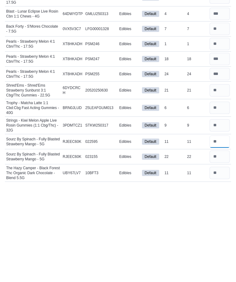
click at [220, 234] on input "number" at bounding box center [220, 240] width 20 height 12
click at [218, 249] on input "number" at bounding box center [220, 255] width 20 height 12
click at [220, 234] on input "number" at bounding box center [220, 240] width 20 height 12
click at [218, 265] on input "number" at bounding box center [220, 271] width 20 height 12
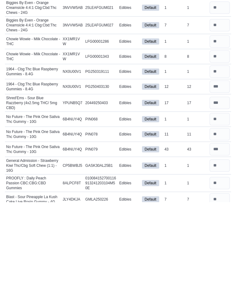
scroll to position [1332, 0]
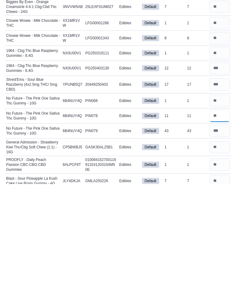
click at [217, 208] on input "number" at bounding box center [220, 214] width 20 height 12
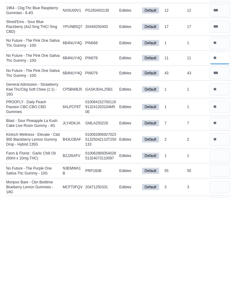
scroll to position [1405, 0]
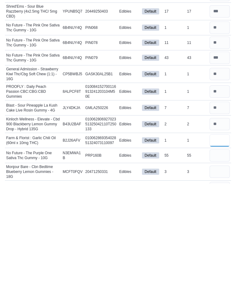
click at [220, 233] on input "number" at bounding box center [220, 239] width 20 height 12
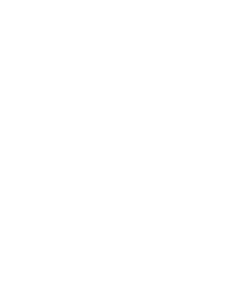
scroll to position [0, 0]
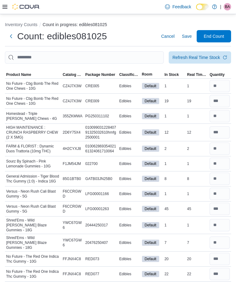
click at [185, 36] on span "Save" at bounding box center [187, 36] width 10 height 6
